Goal: Task Accomplishment & Management: Manage account settings

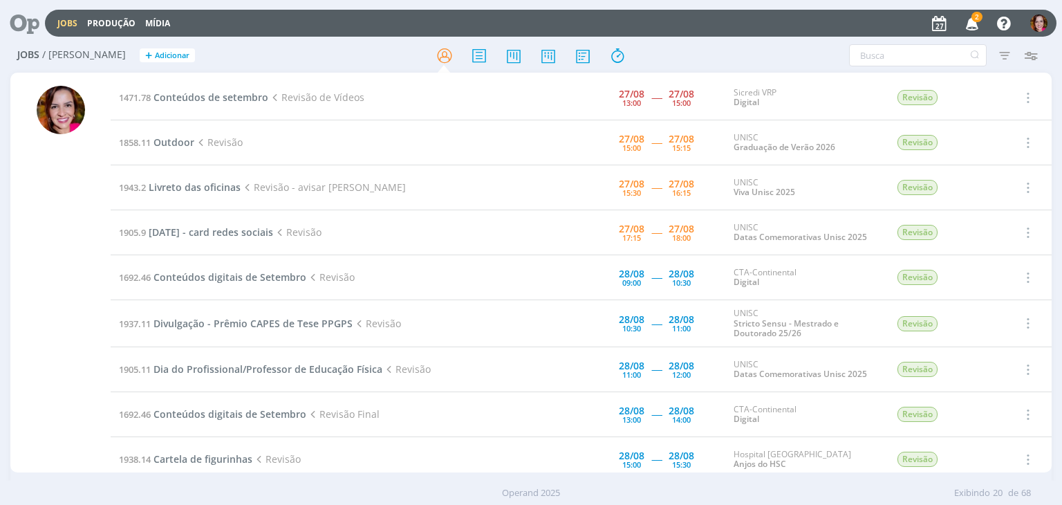
click at [975, 19] on span "2" at bounding box center [977, 17] width 11 height 10
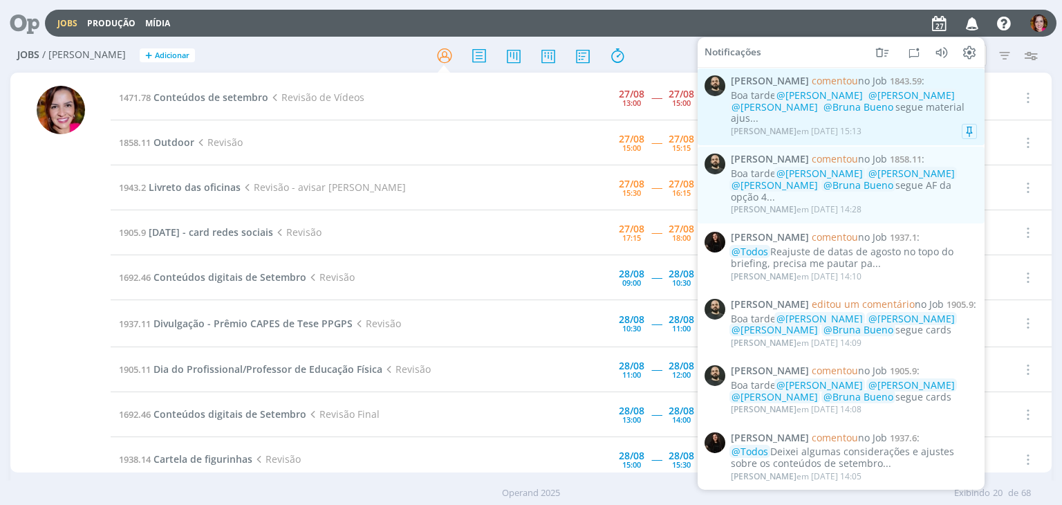
click at [835, 129] on div "[PERSON_NAME] em [DATE] 15:13" at bounding box center [796, 132] width 131 height 10
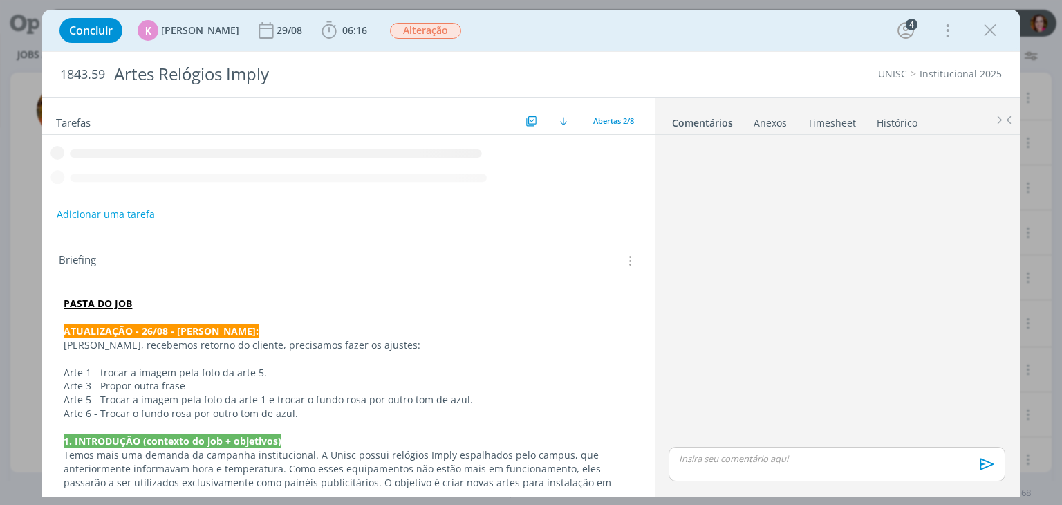
click at [995, 30] on icon "dialog" at bounding box center [990, 30] width 21 height 21
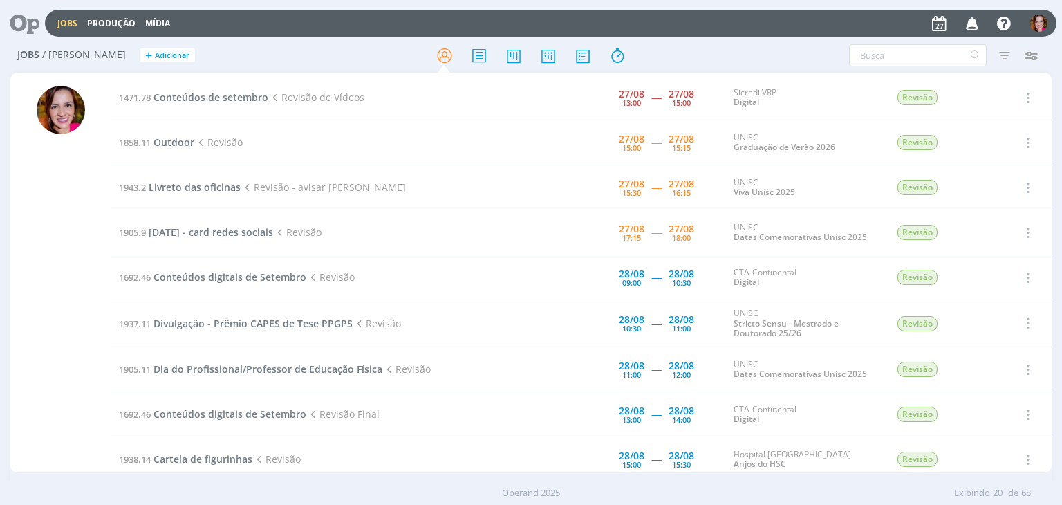
click at [204, 96] on span "Conteúdos de setembro" at bounding box center [211, 97] width 115 height 13
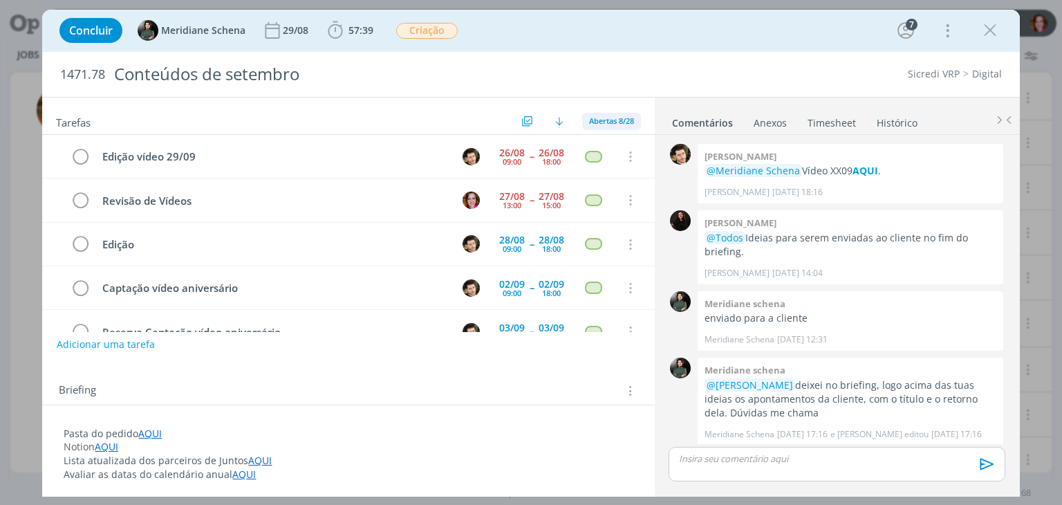
scroll to position [1772, 0]
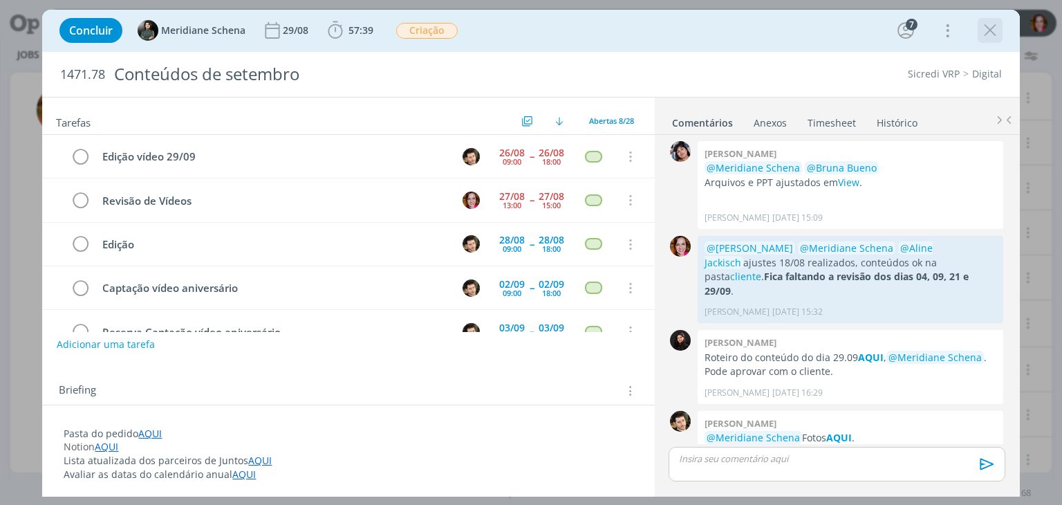
click at [993, 30] on icon "dialog" at bounding box center [990, 30] width 21 height 21
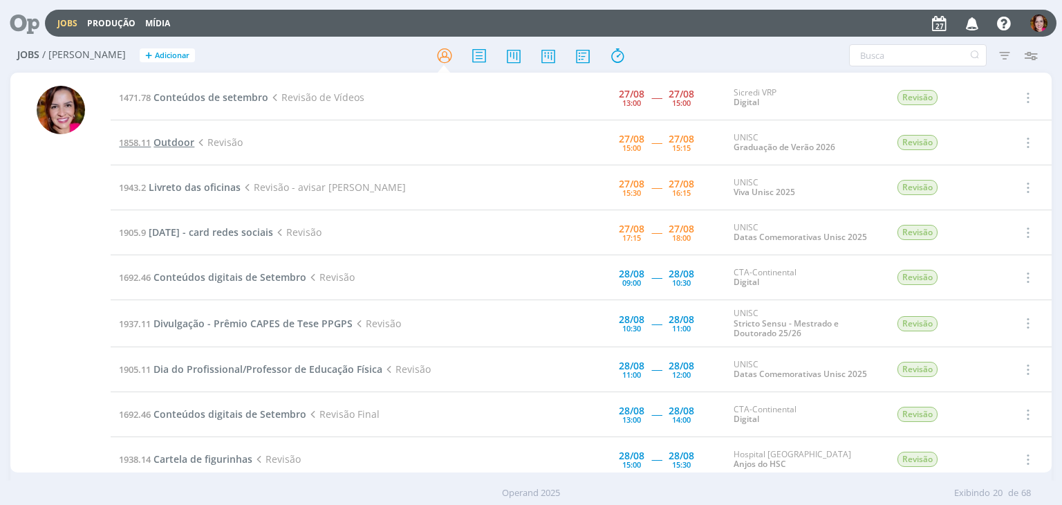
click at [158, 140] on span "Outdoor" at bounding box center [174, 142] width 41 height 13
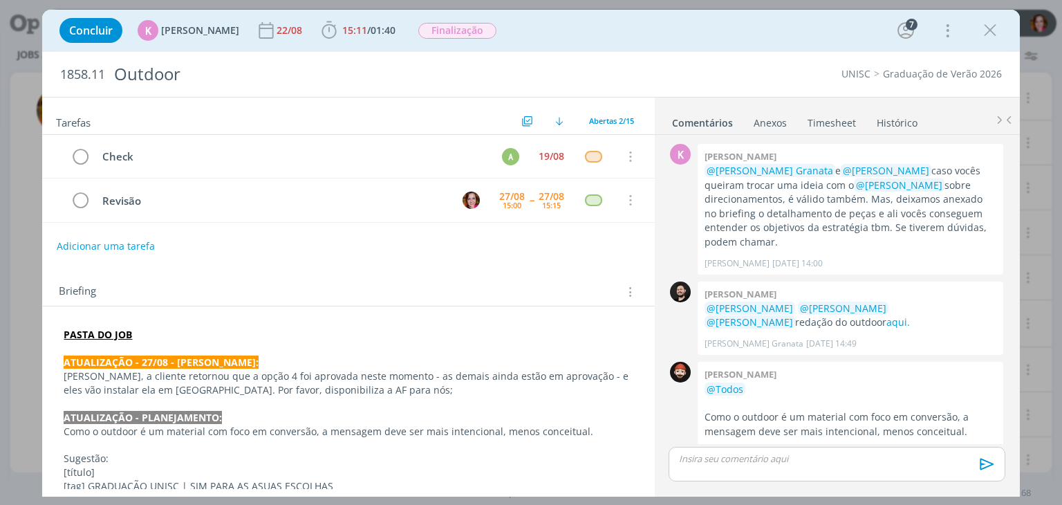
scroll to position [970, 0]
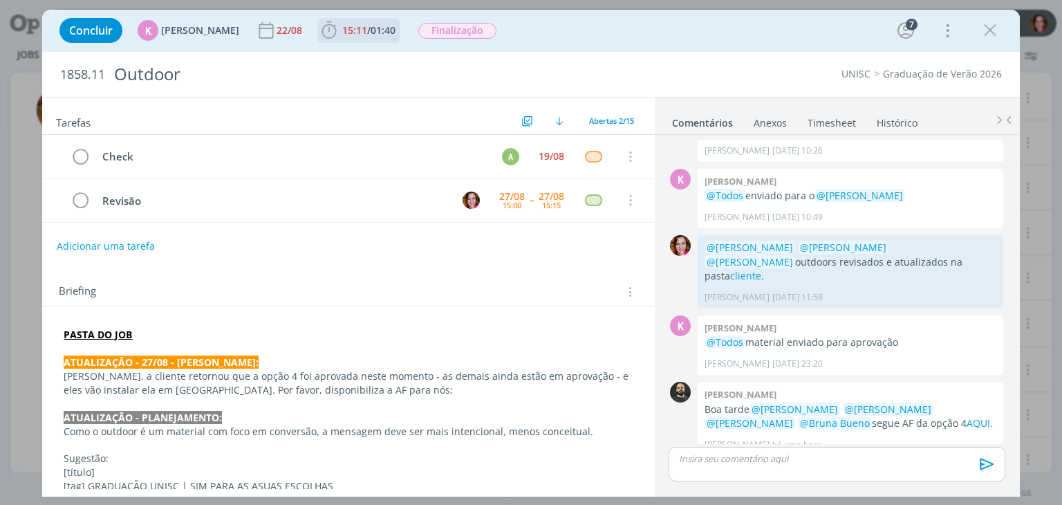
click at [340, 28] on b "15:11 / 01:40" at bounding box center [369, 31] width 59 height 10
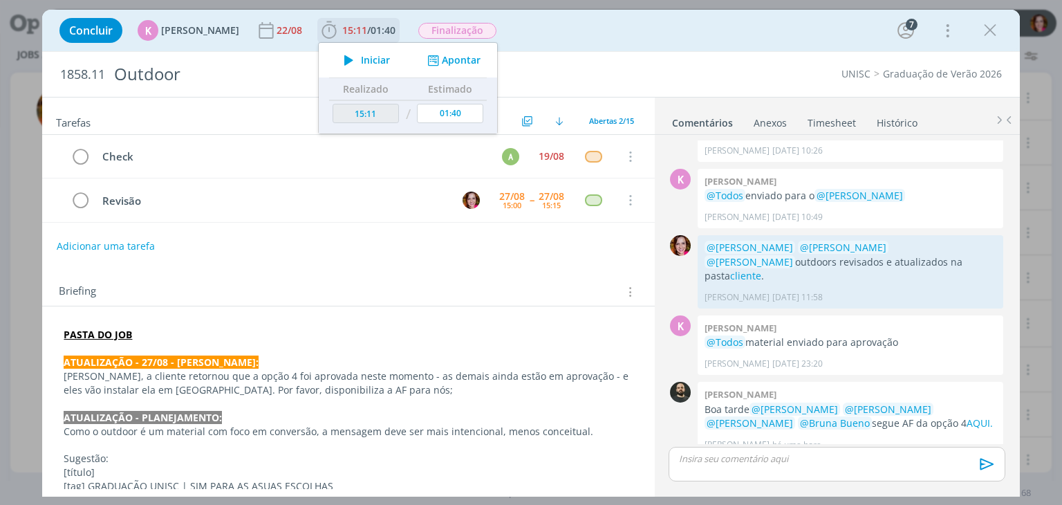
click at [343, 61] on icon "dialog" at bounding box center [349, 60] width 24 height 18
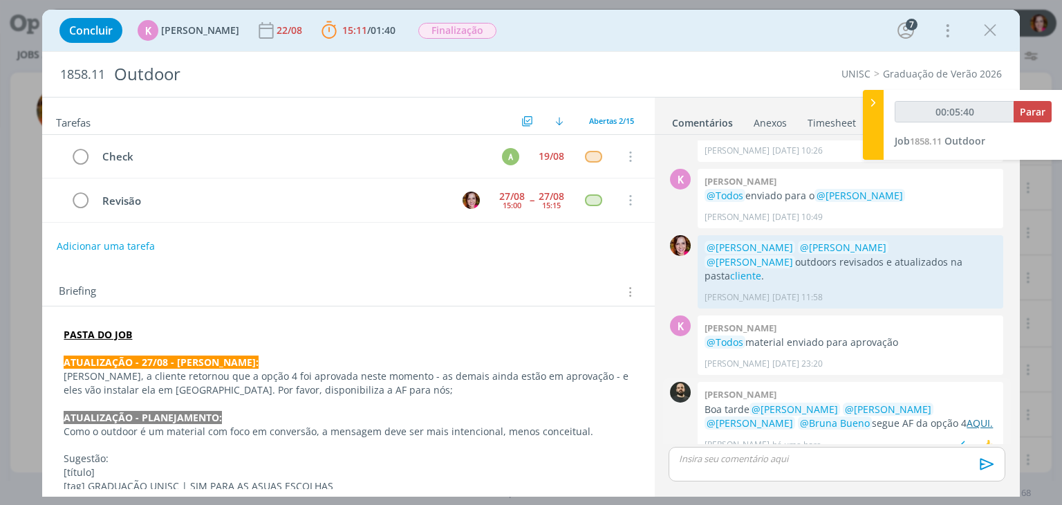
click at [967, 416] on link "AQUI." at bounding box center [980, 422] width 26 height 13
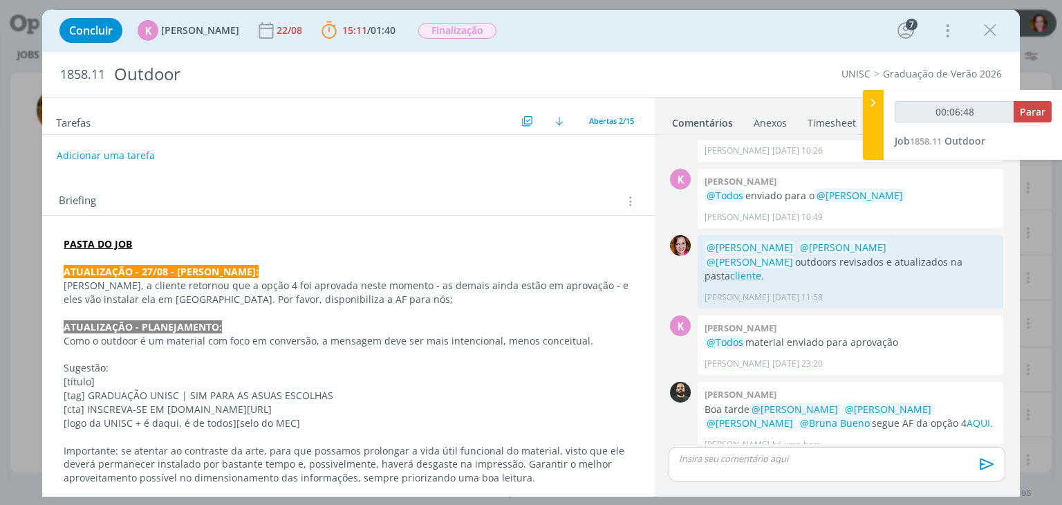
scroll to position [87, 0]
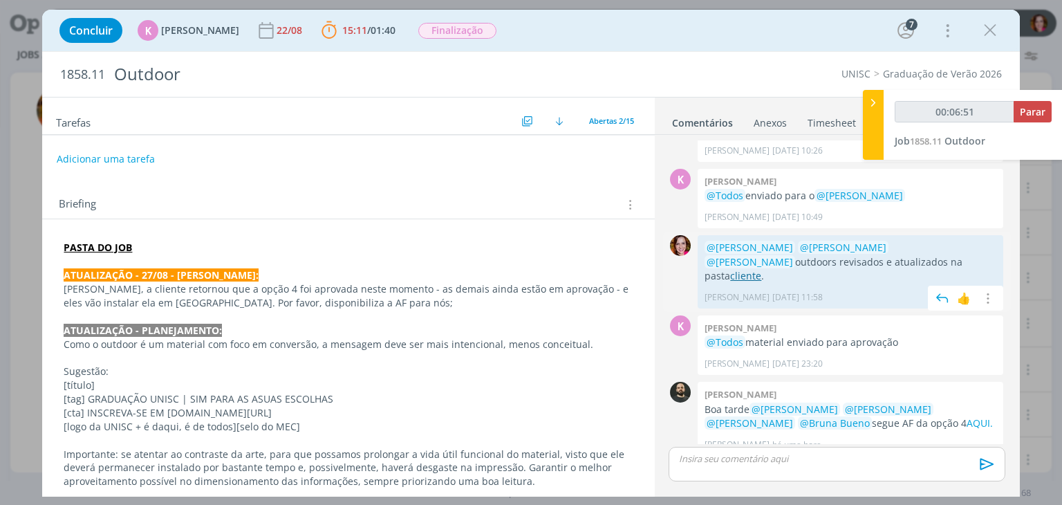
click at [762, 269] on link "cliente" at bounding box center [745, 275] width 31 height 13
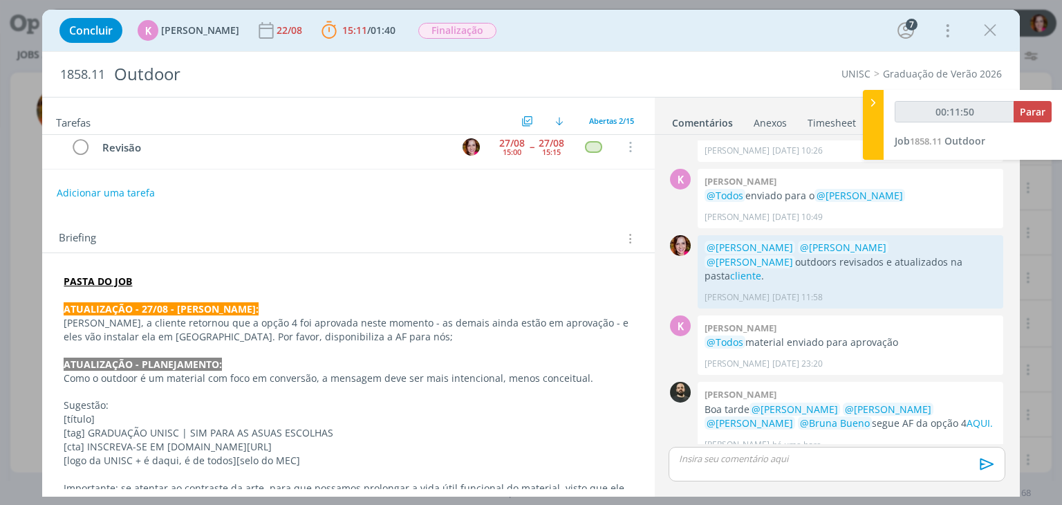
scroll to position [0, 0]
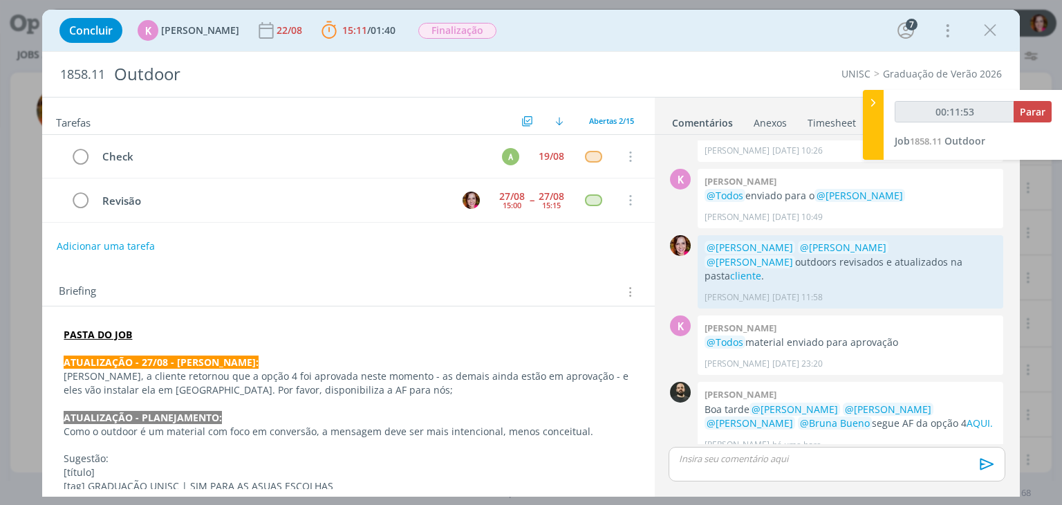
type input "00:11:54"
click at [793, 460] on p "dialog" at bounding box center [837, 458] width 314 height 12
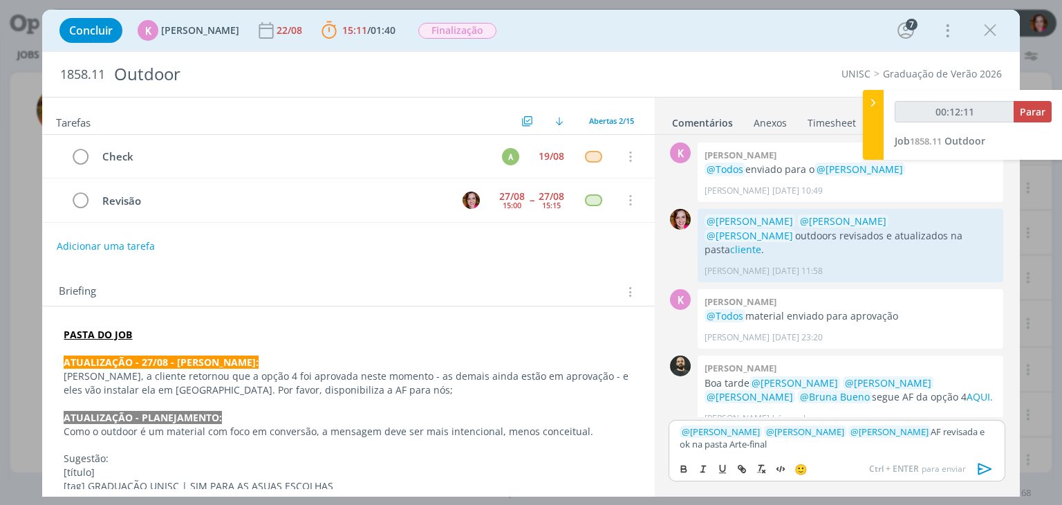
type input "00:12:12"
type input "Arte-final"
type input "00:12:13"
paste input "[URL][DOMAIN_NAME]"
type input "[URL][DOMAIN_NAME]"
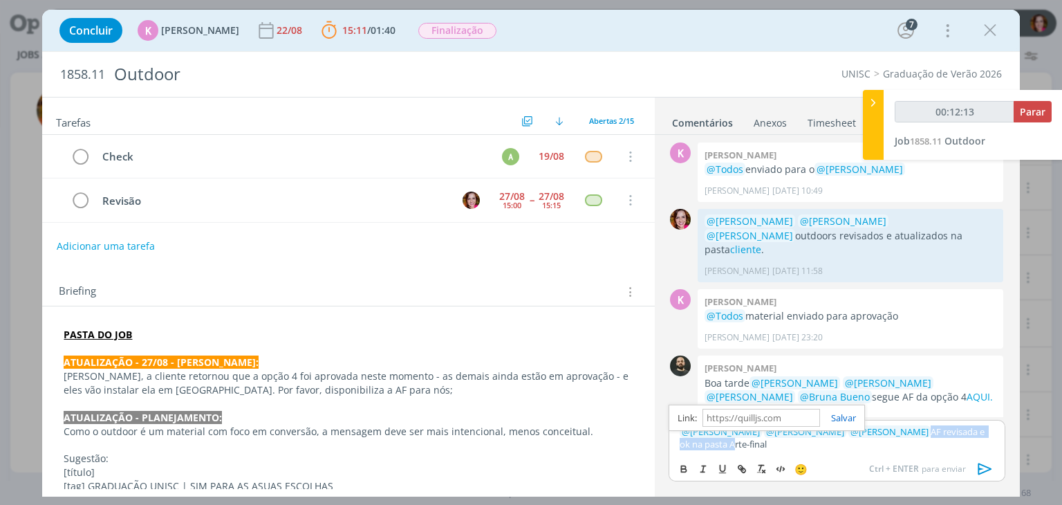
scroll to position [0, 0]
click at [905, 431] on p "﻿ @ [PERSON_NAME] ﻿ ﻿ @ [PERSON_NAME] ﻿ ﻿ @ [PERSON_NAME] ﻿ AF revisada e ok na…" at bounding box center [837, 438] width 314 height 26
click at [985, 469] on icon "dialog" at bounding box center [985, 469] width 21 height 21
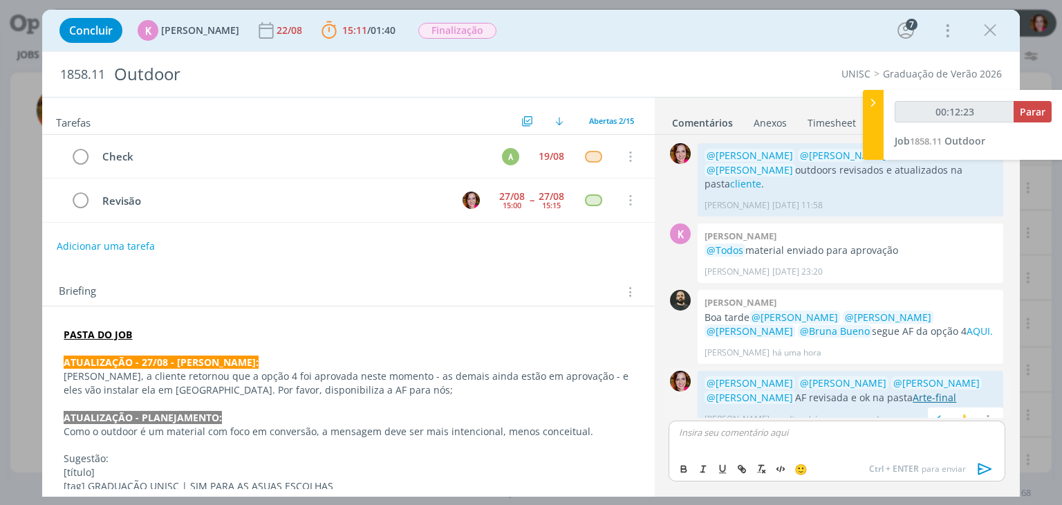
click at [920, 391] on link "Arte-final" at bounding box center [935, 397] width 44 height 13
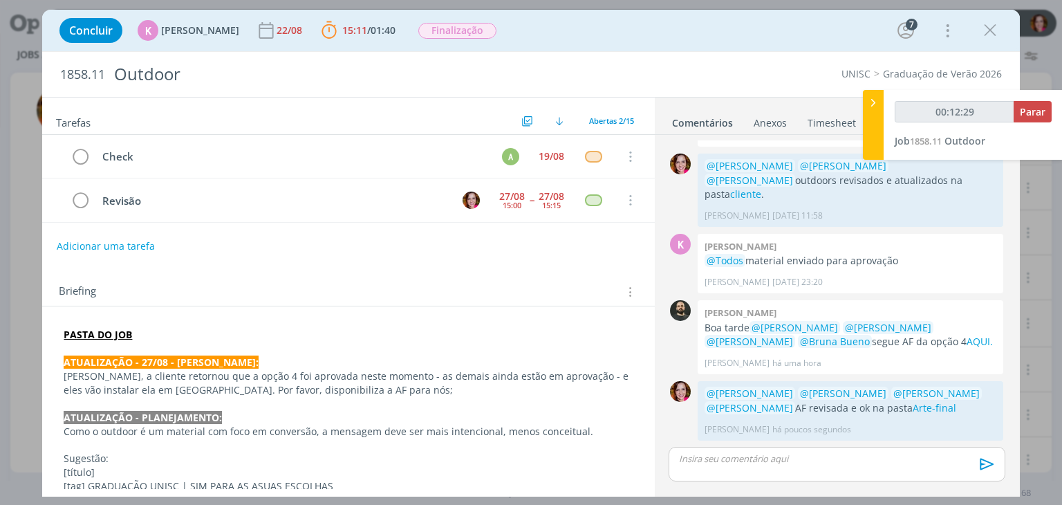
scroll to position [1035, 0]
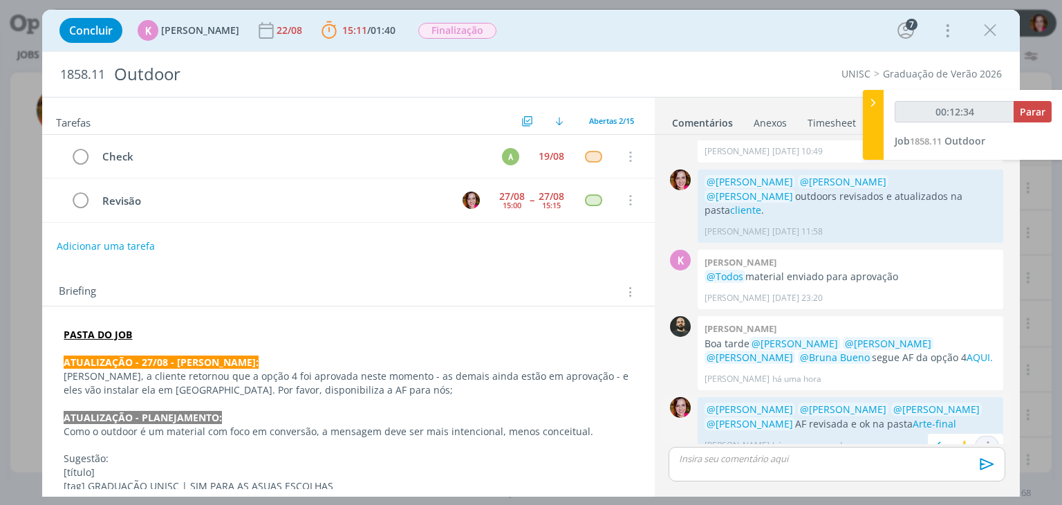
click at [982, 440] on icon "dialog" at bounding box center [987, 446] width 15 height 13
click at [936, 394] on link "Editar" at bounding box center [940, 405] width 109 height 22
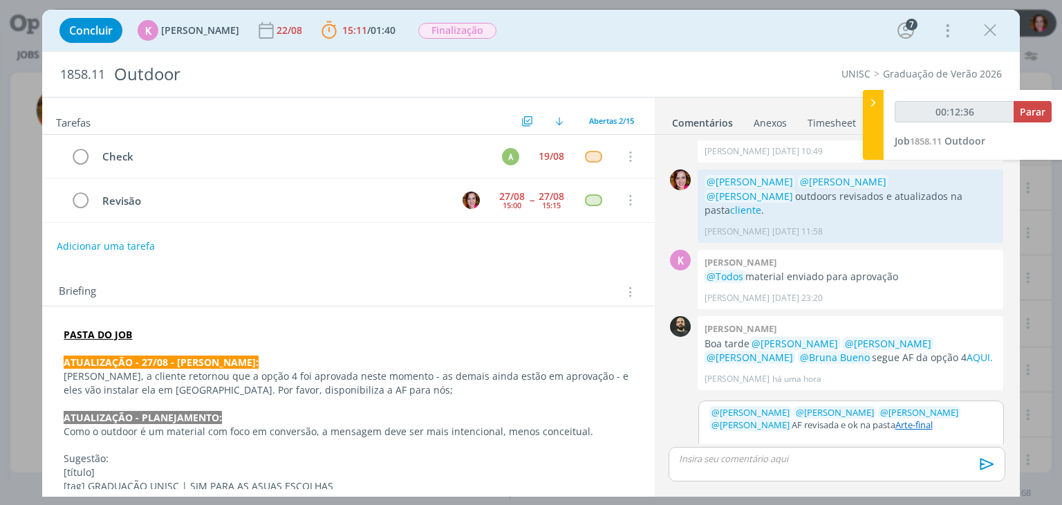
type input "00:12:37"
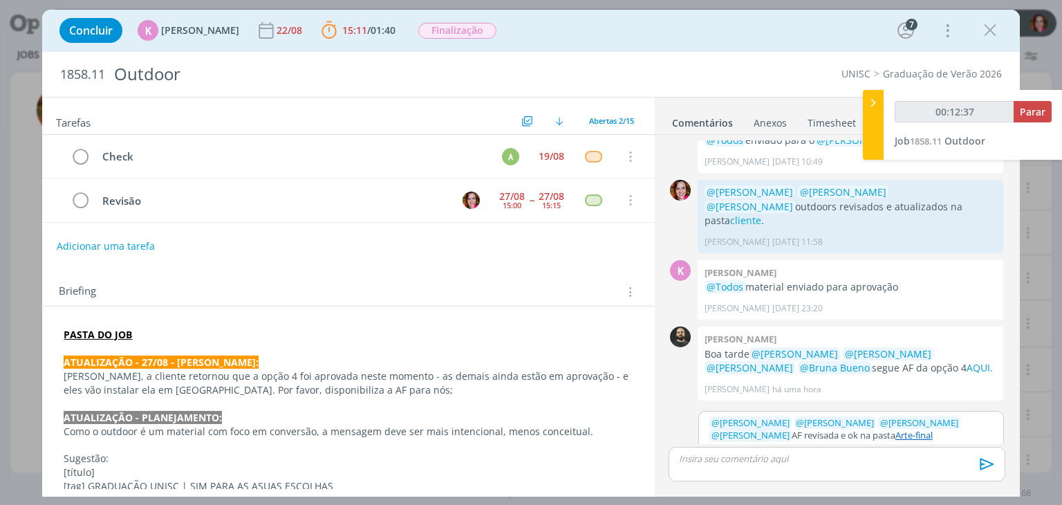
click at [751, 418] on p "﻿ @ [PERSON_NAME] ﻿ ﻿ @ [PERSON_NAME] ﻿ ﻿ @ [PERSON_NAME] ﻿ ﻿ @ [PERSON_NAME] ﻿…" at bounding box center [852, 429] width 284 height 26
click at [933, 466] on div "dialog" at bounding box center [837, 464] width 336 height 35
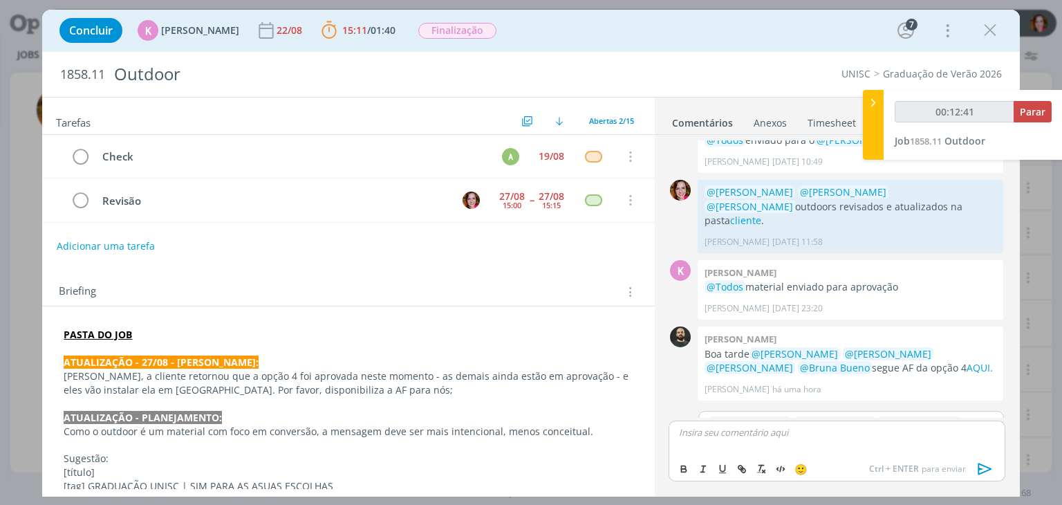
scroll to position [1051, 0]
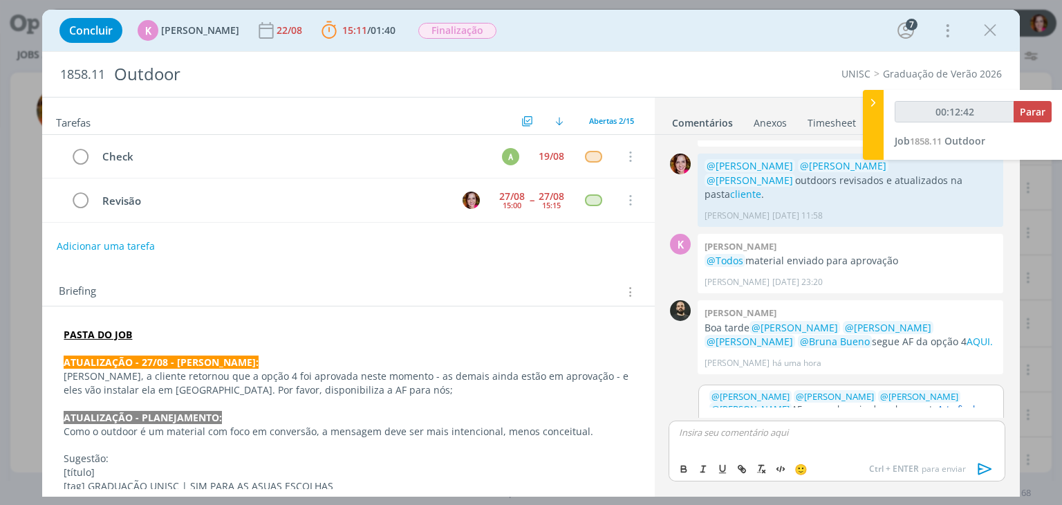
click at [790, 403] on span "@ [PERSON_NAME]" at bounding box center [751, 409] width 78 height 12
click at [973, 447] on button "Salvar" at bounding box center [982, 455] width 31 height 17
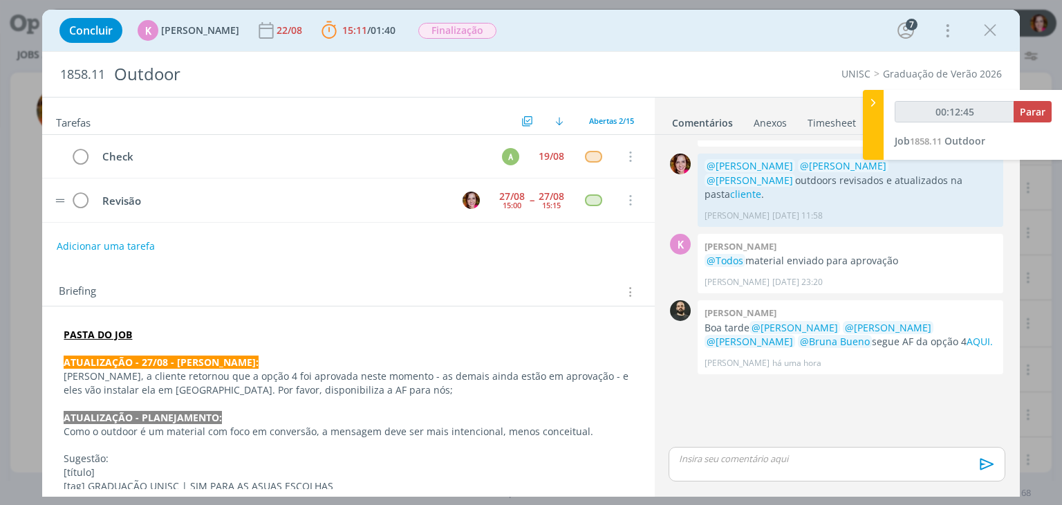
scroll to position [1050, 0]
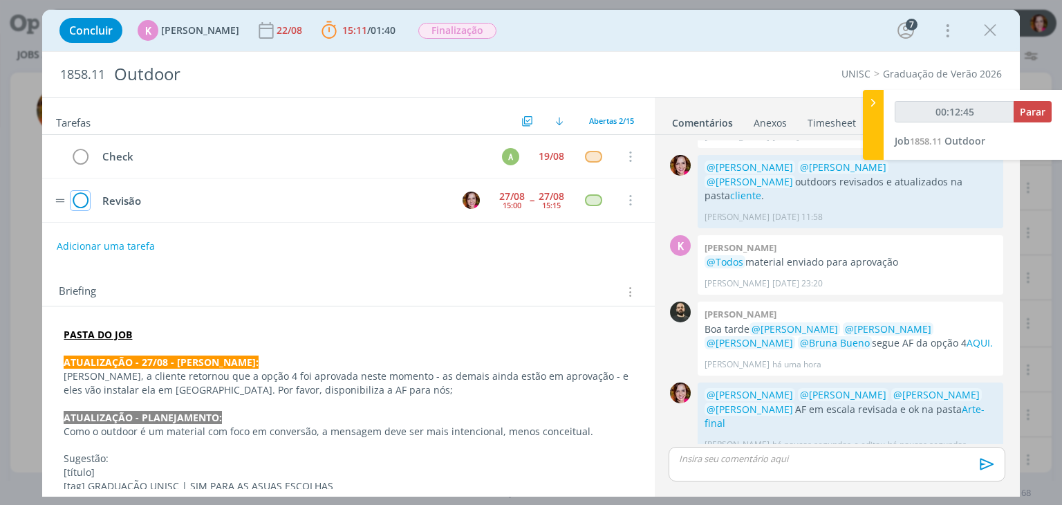
click at [81, 201] on icon "dialog" at bounding box center [80, 200] width 19 height 21
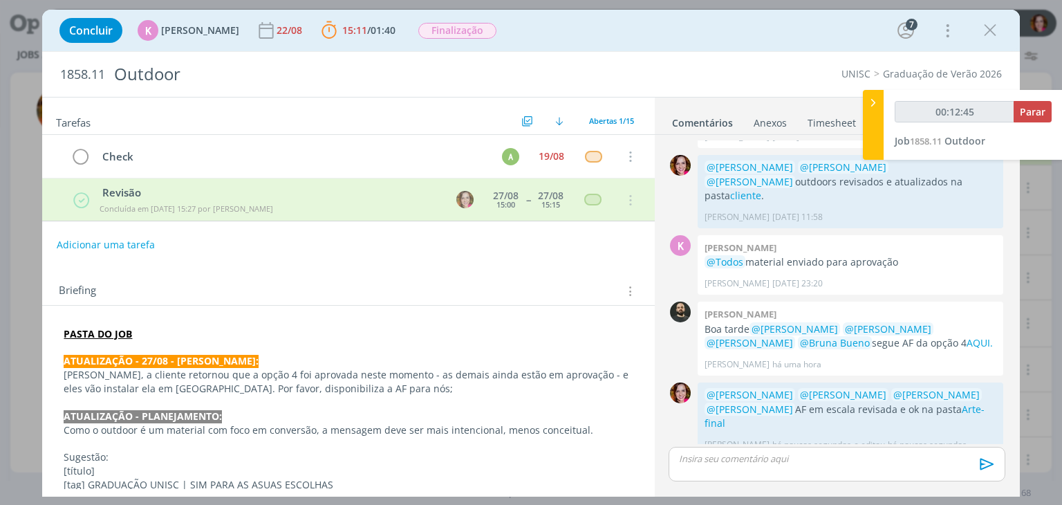
type input "00:12:46"
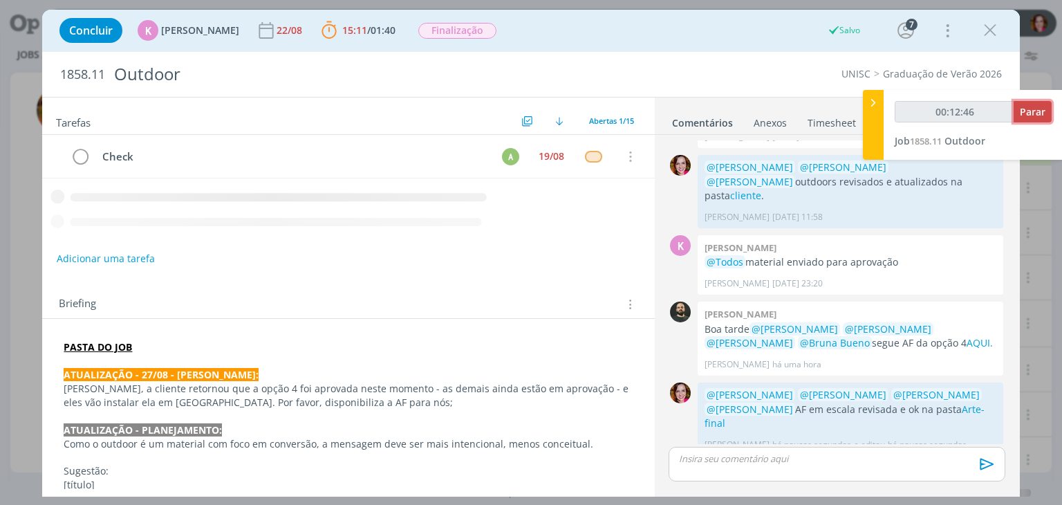
click at [1031, 116] on span "Parar" at bounding box center [1033, 111] width 26 height 13
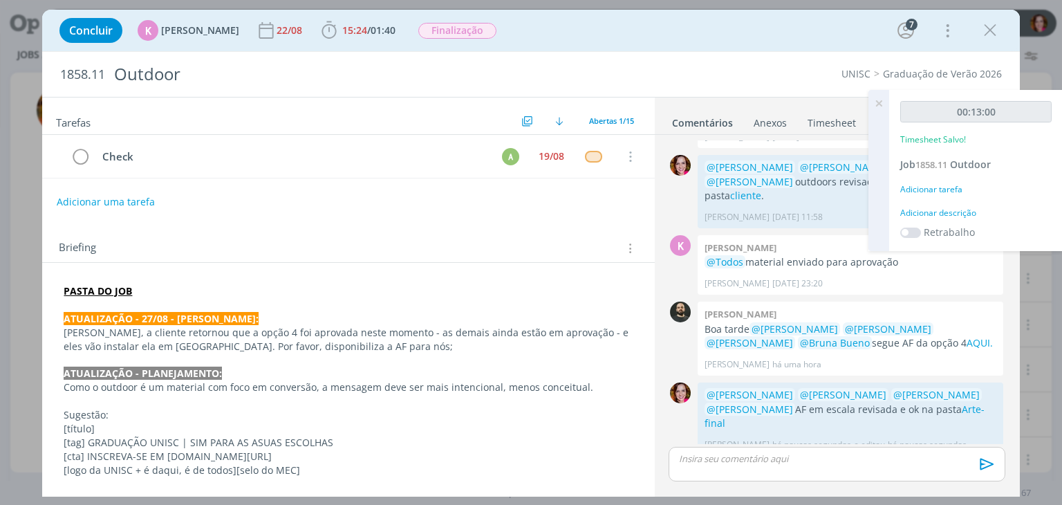
click at [968, 214] on div "Adicionar descrição" at bounding box center [976, 213] width 151 height 12
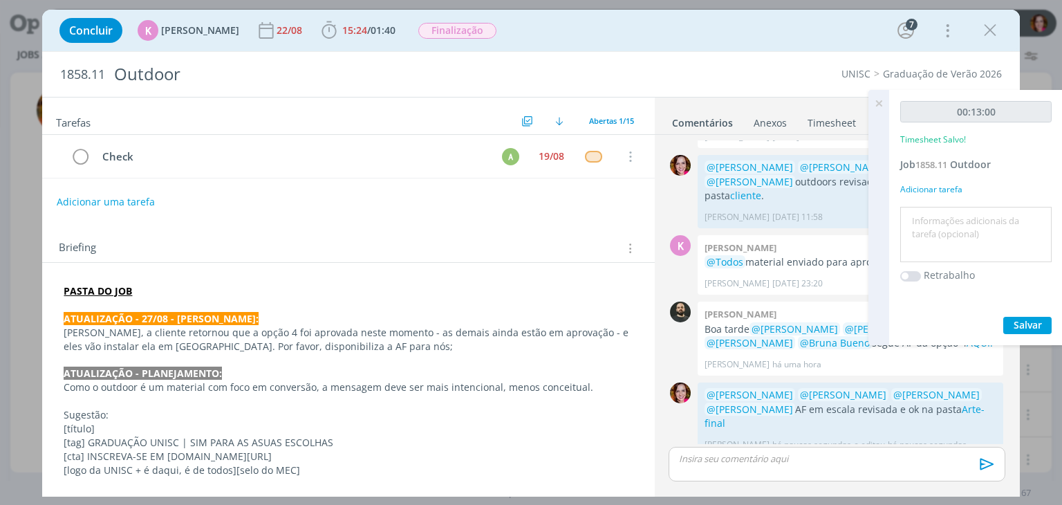
click at [968, 214] on textarea at bounding box center [976, 234] width 145 height 49
type textarea "Revisão AF"
click at [1032, 324] on span "Salvar" at bounding box center [1028, 324] width 28 height 13
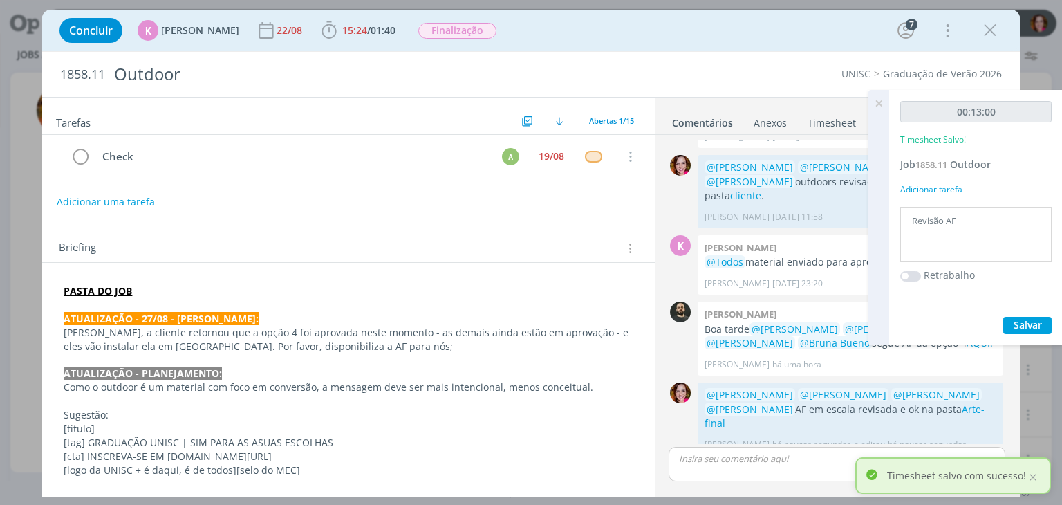
click at [876, 100] on icon at bounding box center [879, 103] width 25 height 27
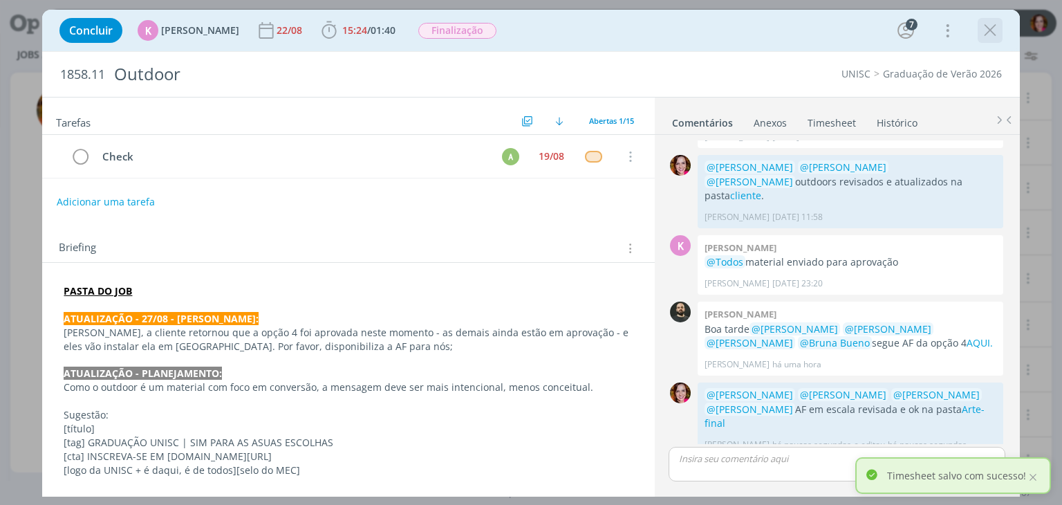
click at [991, 34] on icon "dialog" at bounding box center [990, 30] width 21 height 21
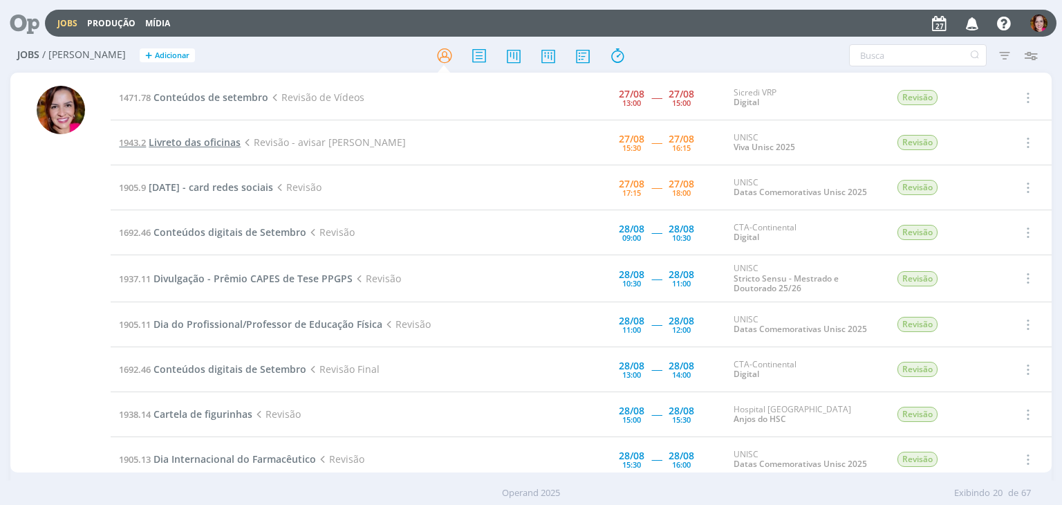
click at [191, 142] on span "Livreto das oficinas" at bounding box center [195, 142] width 92 height 13
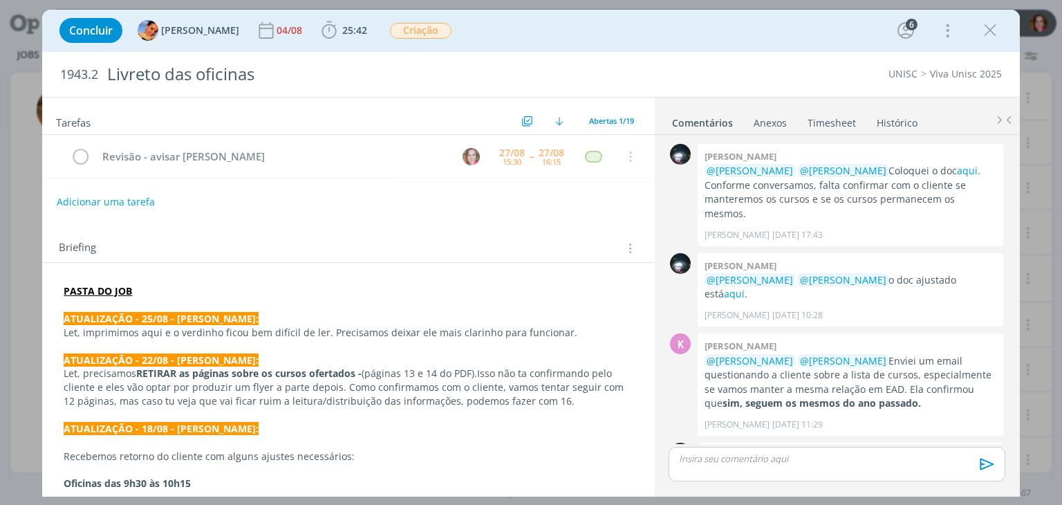
scroll to position [786, 0]
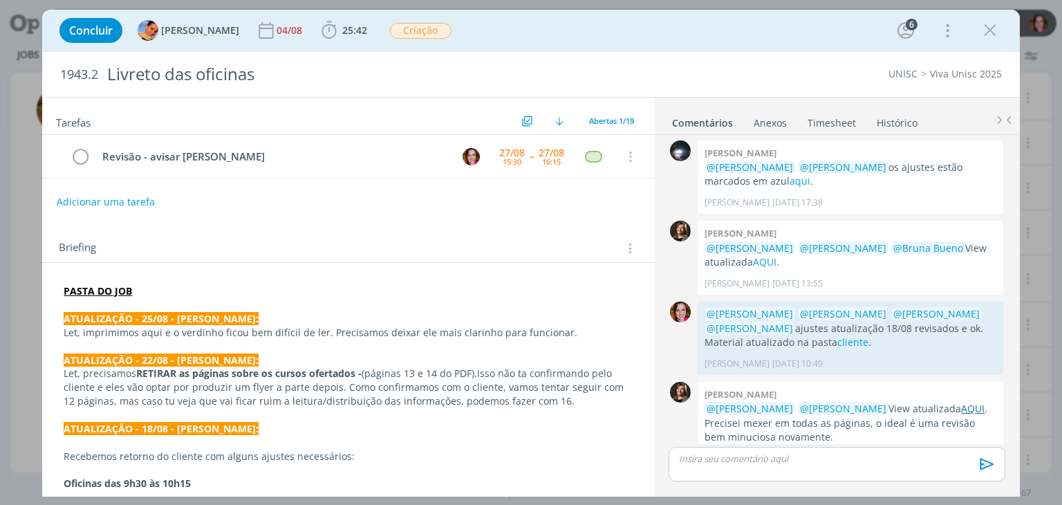
click at [961, 402] on link "AQUI" at bounding box center [973, 408] width 24 height 13
click at [260, 332] on p "Let, imprimimos aqui e o verdinho ficou bem difícil de ler. Precisamos deixar e…" at bounding box center [348, 333] width 569 height 14
click at [838, 335] on link "cliente" at bounding box center [853, 341] width 31 height 13
click at [989, 28] on icon "dialog" at bounding box center [990, 30] width 21 height 21
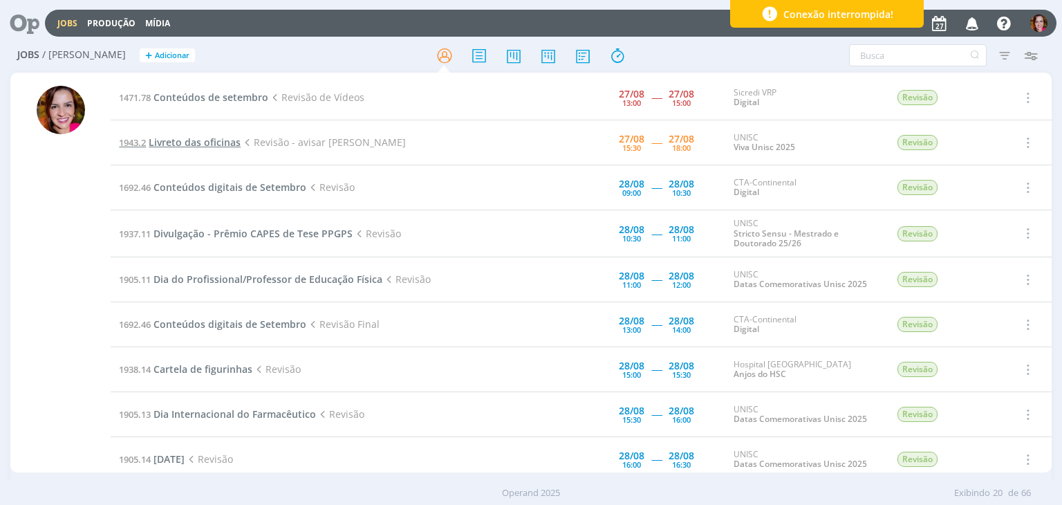
click at [194, 141] on span "Livreto das oficinas" at bounding box center [195, 142] width 92 height 13
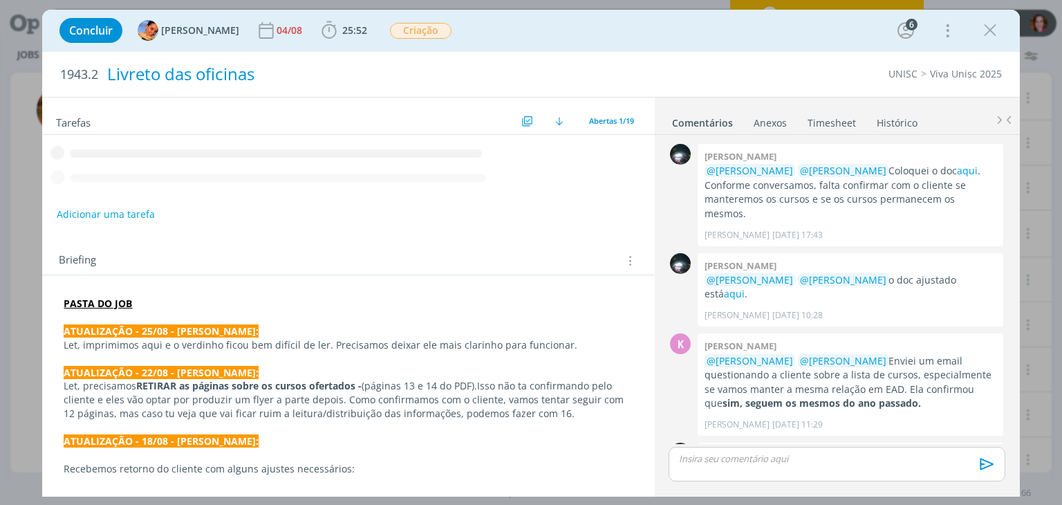
scroll to position [786, 0]
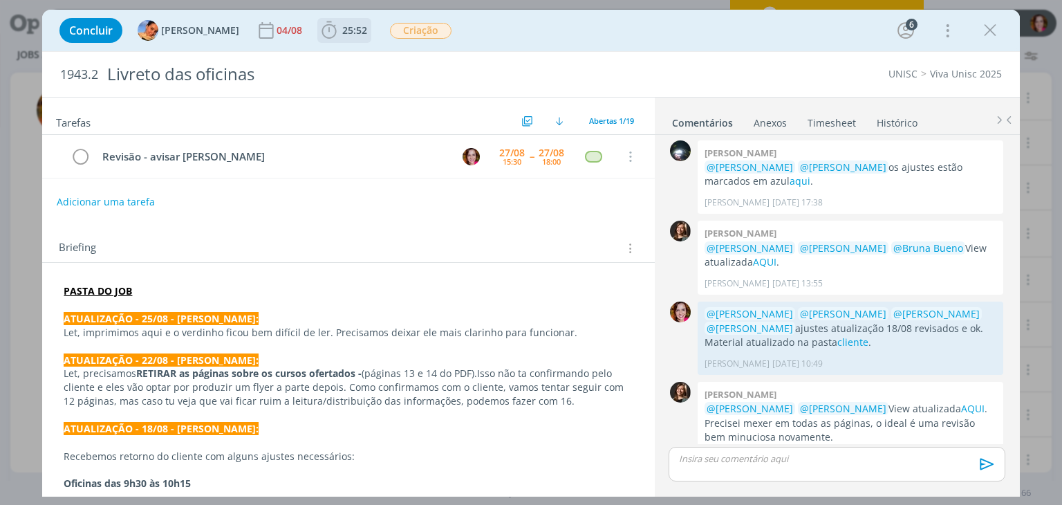
click at [342, 36] on span "25:52" at bounding box center [354, 30] width 25 height 13
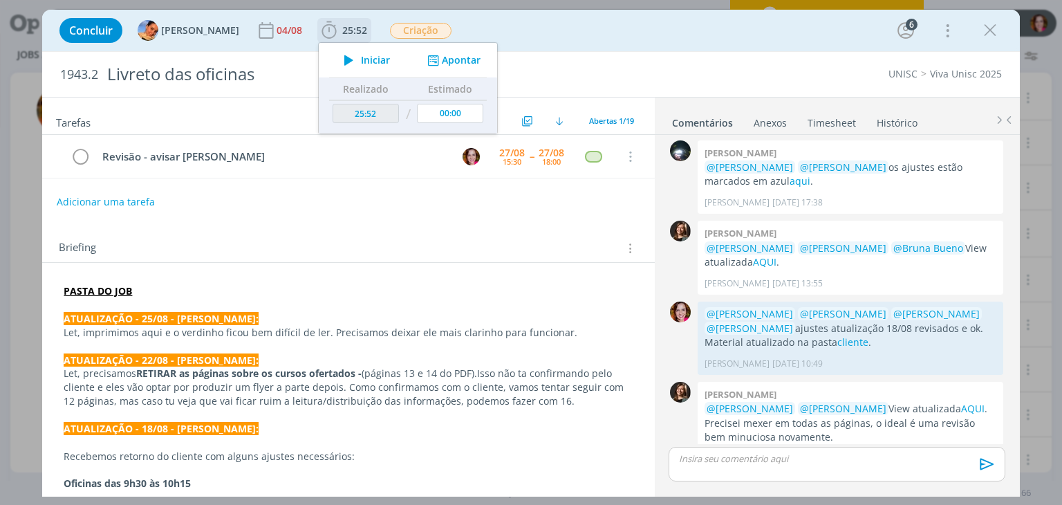
click at [361, 59] on span "Iniciar" at bounding box center [375, 60] width 29 height 10
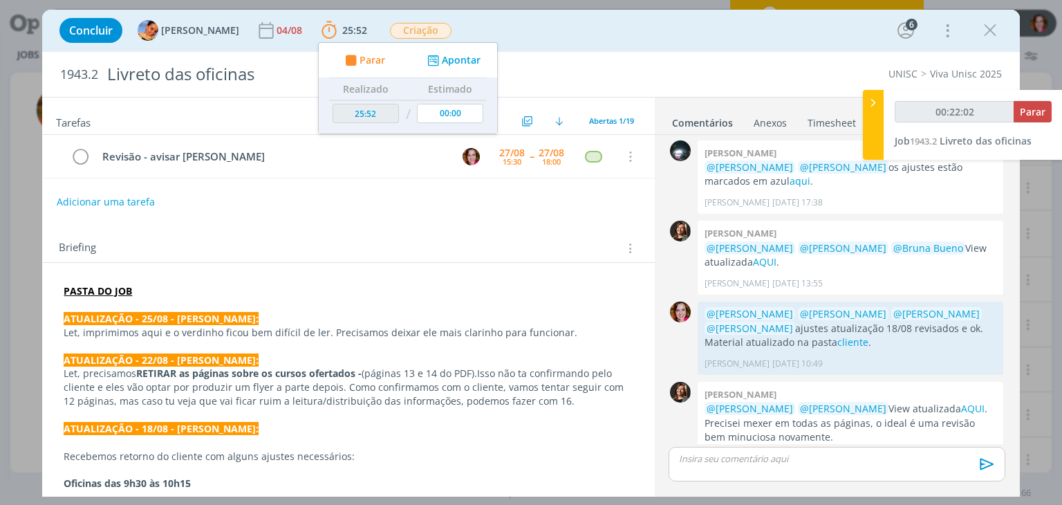
type input "00:23:49"
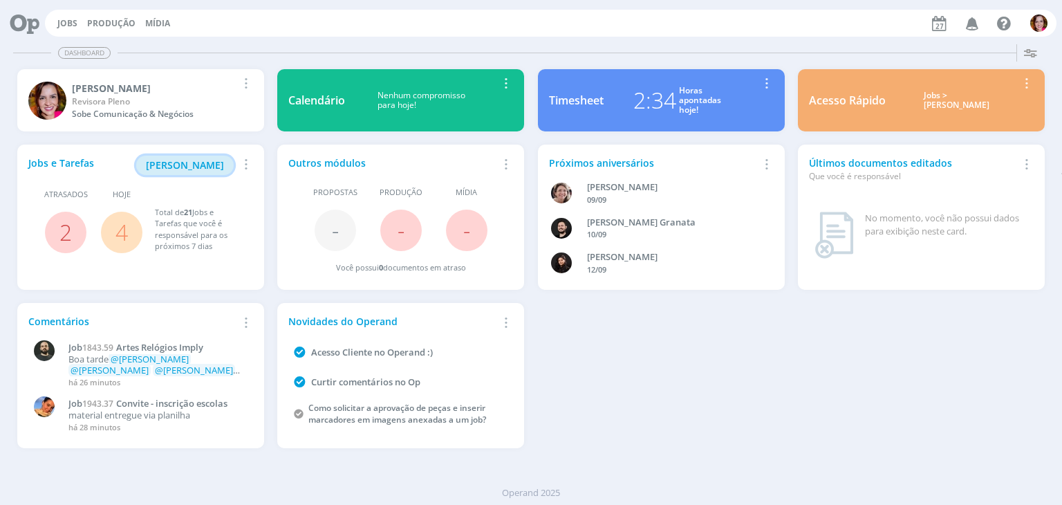
click at [180, 163] on span "[PERSON_NAME]" at bounding box center [185, 164] width 78 height 13
